Goal: Find contact information: Find contact information

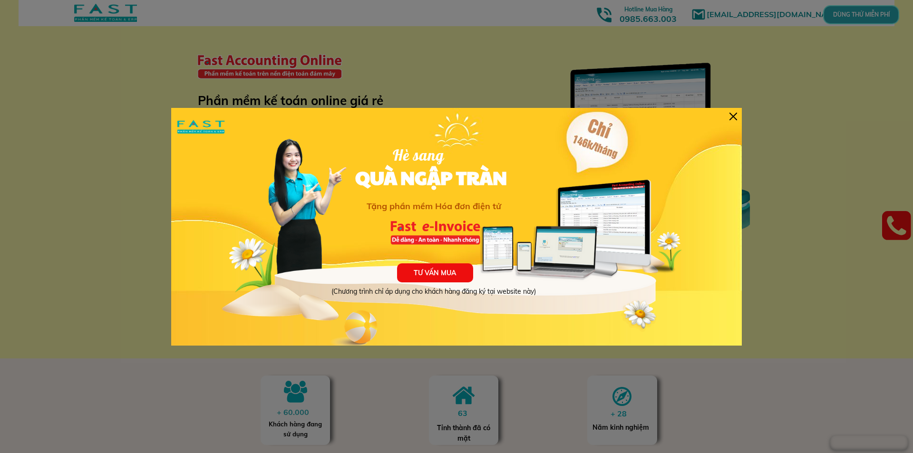
click at [731, 114] on div at bounding box center [733, 117] width 8 height 8
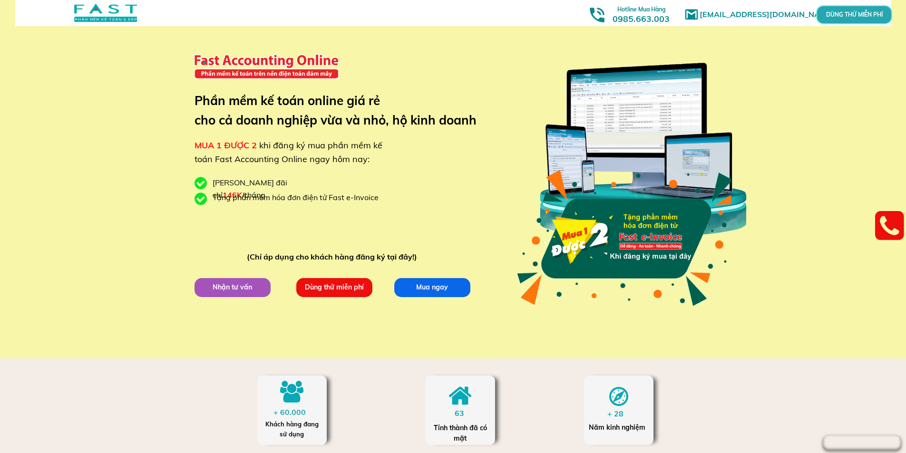
click at [230, 289] on p "Nhận tư vấn" at bounding box center [232, 287] width 76 height 19
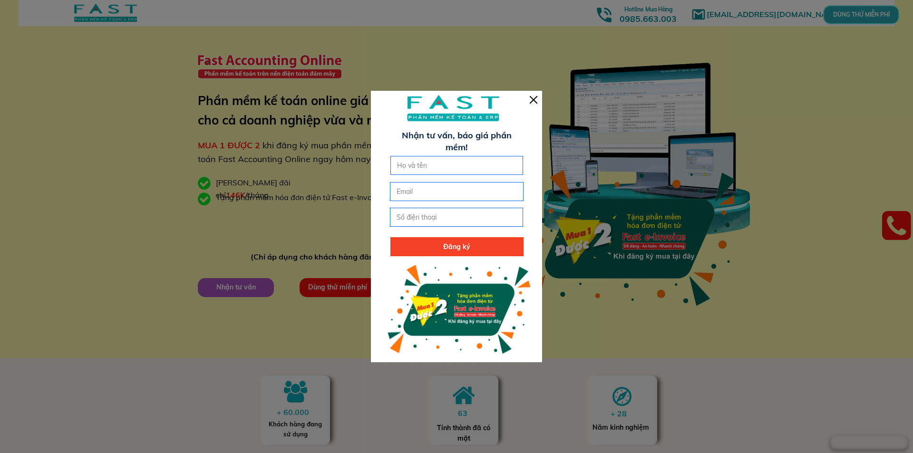
click at [531, 101] on div at bounding box center [534, 100] width 8 height 8
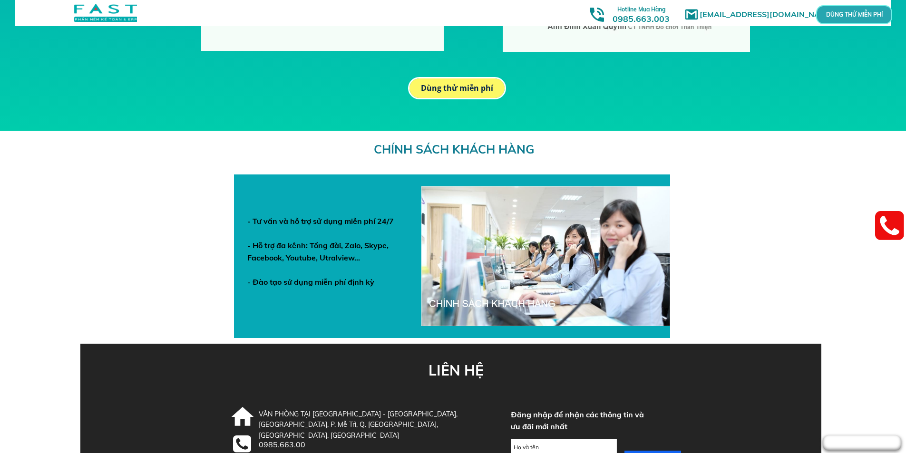
scroll to position [3270, 0]
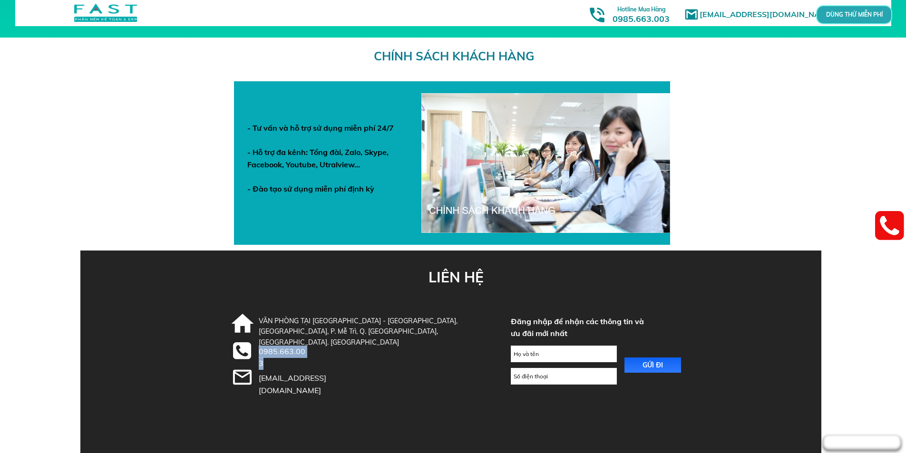
drag, startPoint x: 260, startPoint y: 352, endPoint x: 306, endPoint y: 351, distance: 46.1
click at [306, 351] on div "0985.663.003" at bounding box center [284, 358] width 50 height 24
copy div "0985.663.003"
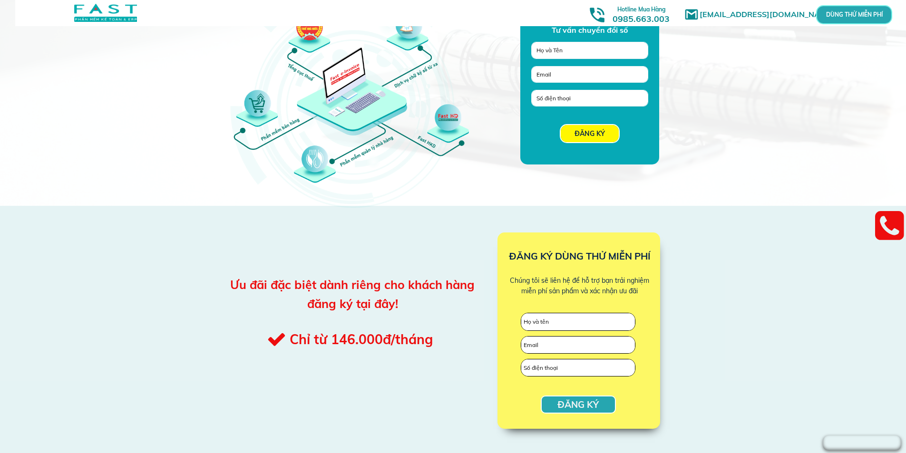
scroll to position [941, 0]
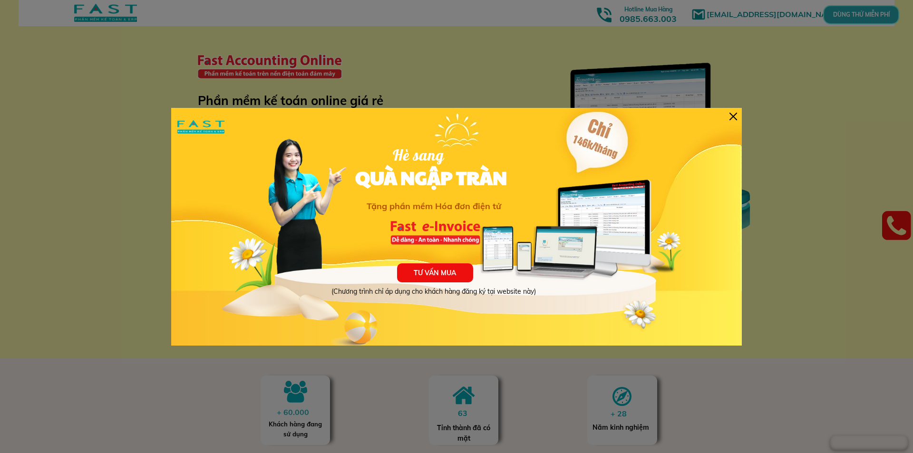
click at [733, 114] on div at bounding box center [733, 117] width 8 height 8
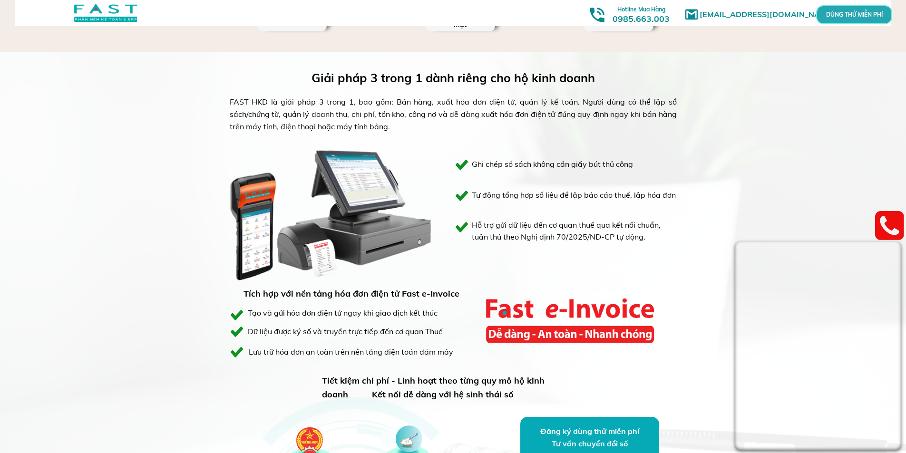
scroll to position [428, 0]
